Goal: Task Accomplishment & Management: Use online tool/utility

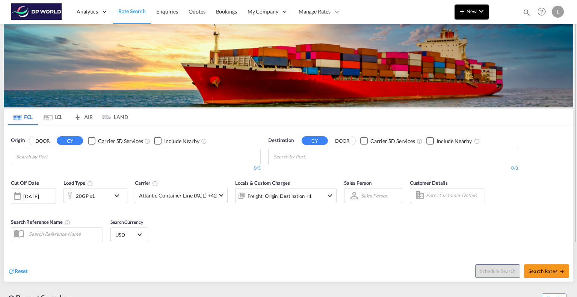
click at [470, 8] on button "New" at bounding box center [472, 12] width 34 height 15
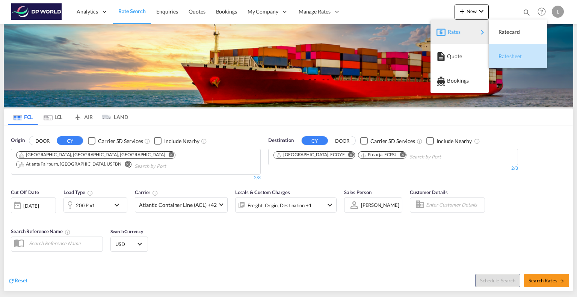
click at [504, 59] on span "Ratesheet" at bounding box center [503, 56] width 8 height 15
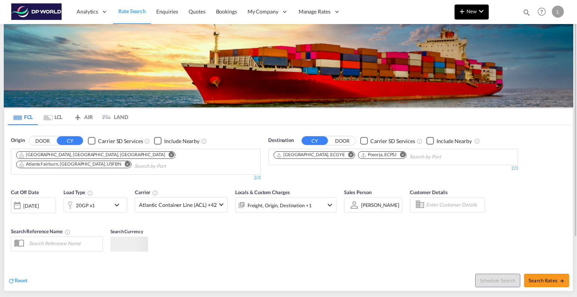
click at [475, 11] on span "New" at bounding box center [472, 11] width 28 height 6
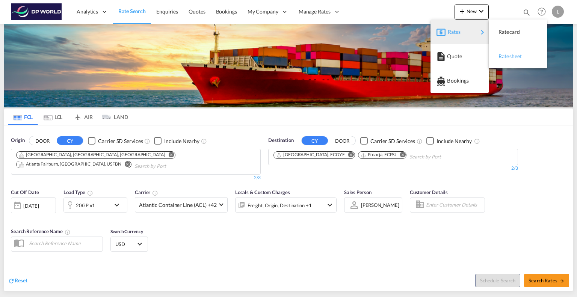
click at [507, 57] on span "Ratesheet" at bounding box center [503, 56] width 8 height 15
